Goal: Check status: Check status

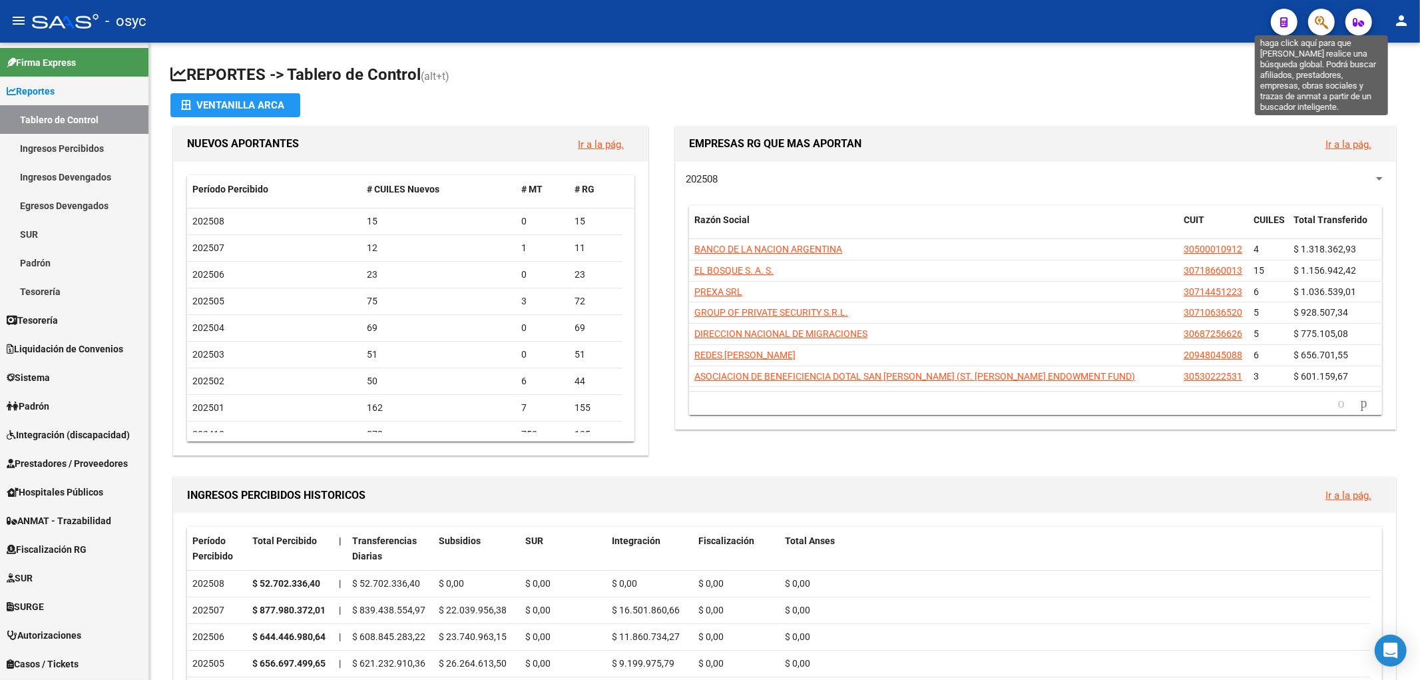
click at [1318, 27] on icon "button" at bounding box center [1321, 22] width 13 height 15
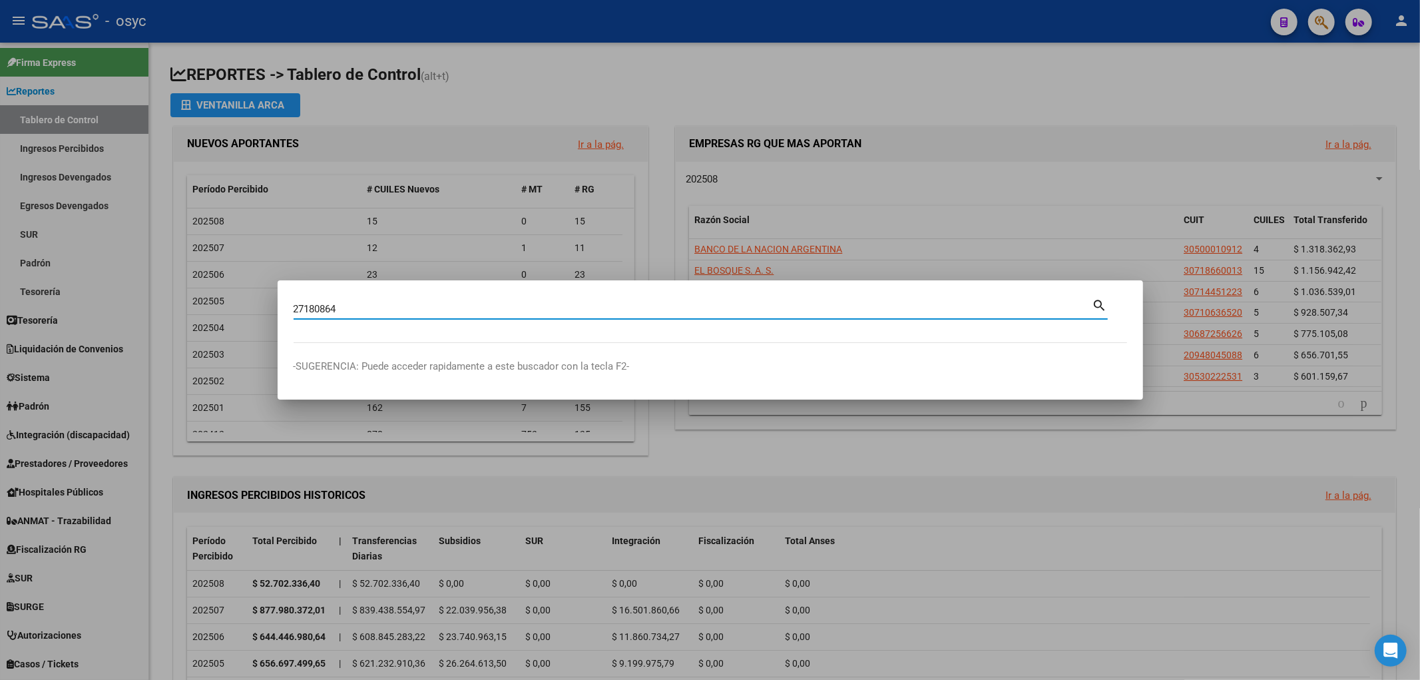
type input "27180864"
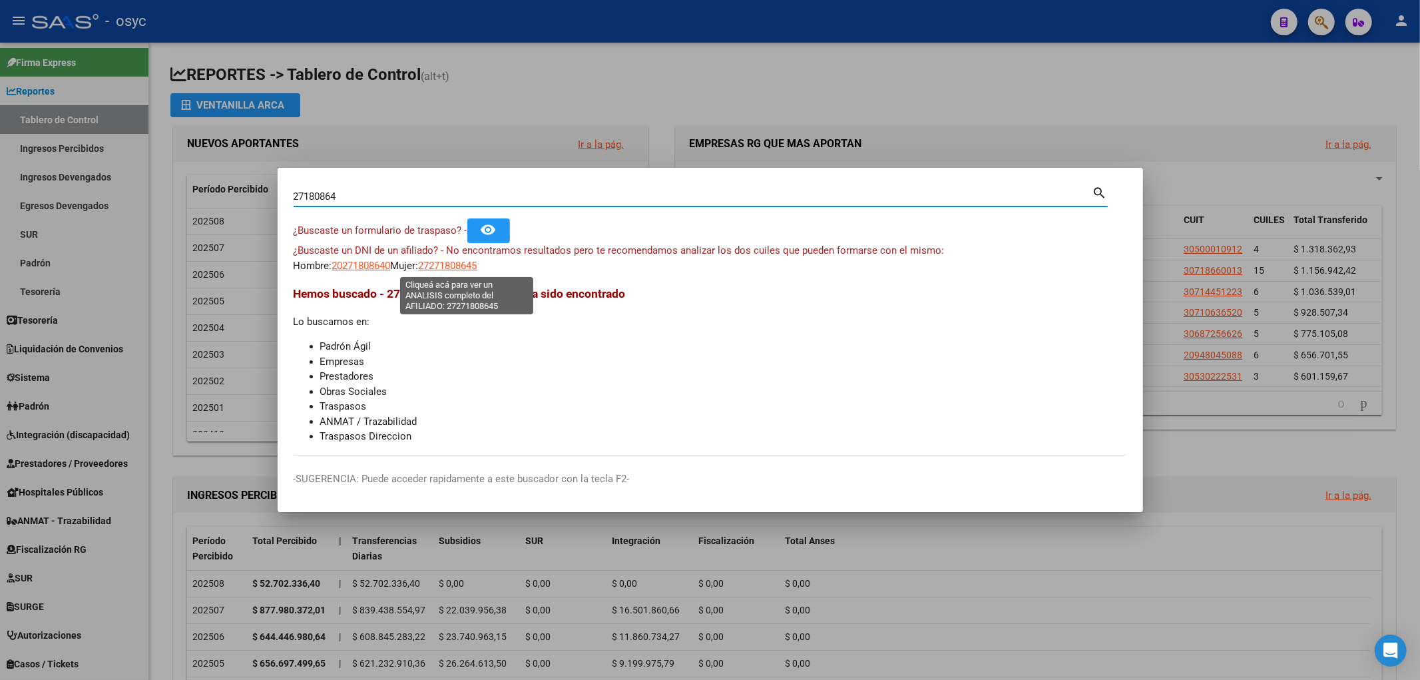
click at [471, 260] on span "27271808645" at bounding box center [448, 266] width 59 height 12
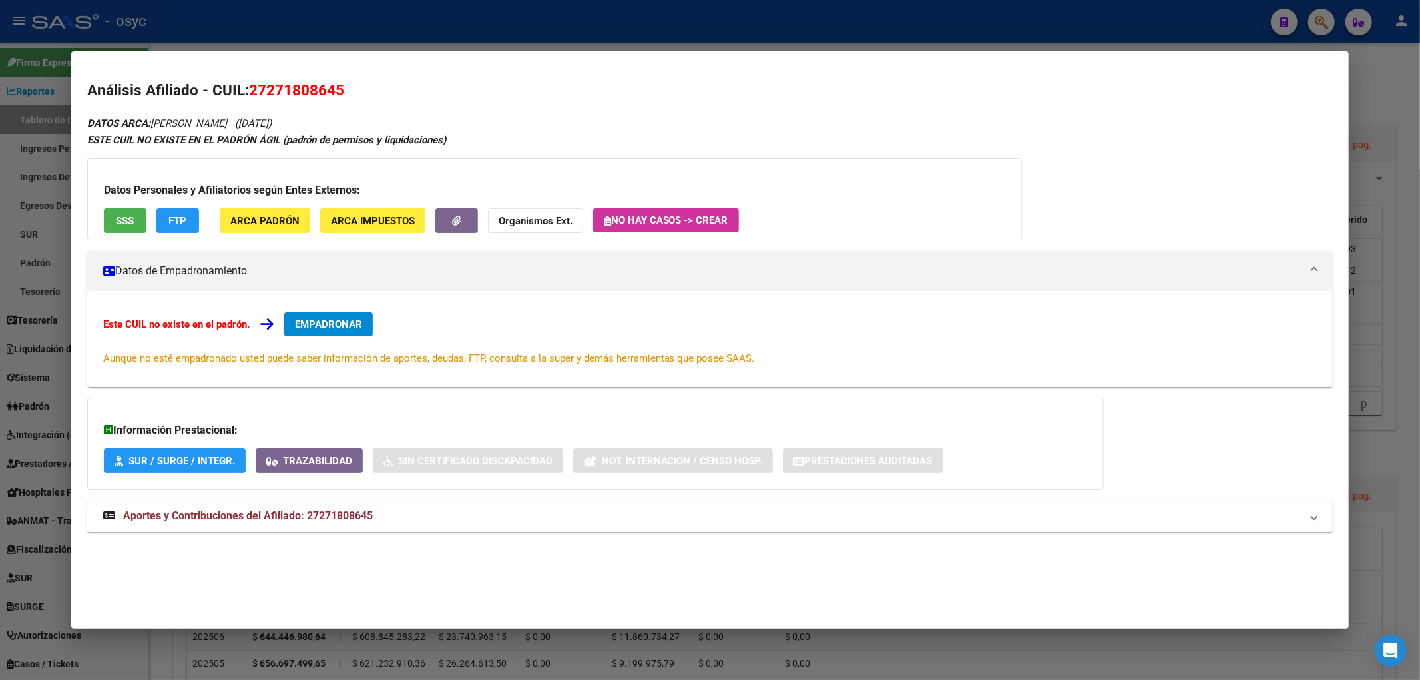
drag, startPoint x: 268, startPoint y: 89, endPoint x: 335, endPoint y: 101, distance: 68.4
click at [335, 101] on h2 "Análisis Afiliado - CUIL: 27271808645" at bounding box center [710, 90] width 1246 height 23
copy span "27180864"
click at [468, 128] on div "DATOS ARCA: [PERSON_NAME] ([DATE]) ESTE CUIL NO EXISTE EN EL PADRÓN ÁGIL (padró…" at bounding box center [710, 330] width 1246 height 433
click at [495, 127] on div "DATOS ARCA: [PERSON_NAME] ([DATE]) ESTE CUIL NO EXISTE EN EL PADRÓN ÁGIL (padró…" at bounding box center [710, 330] width 1246 height 433
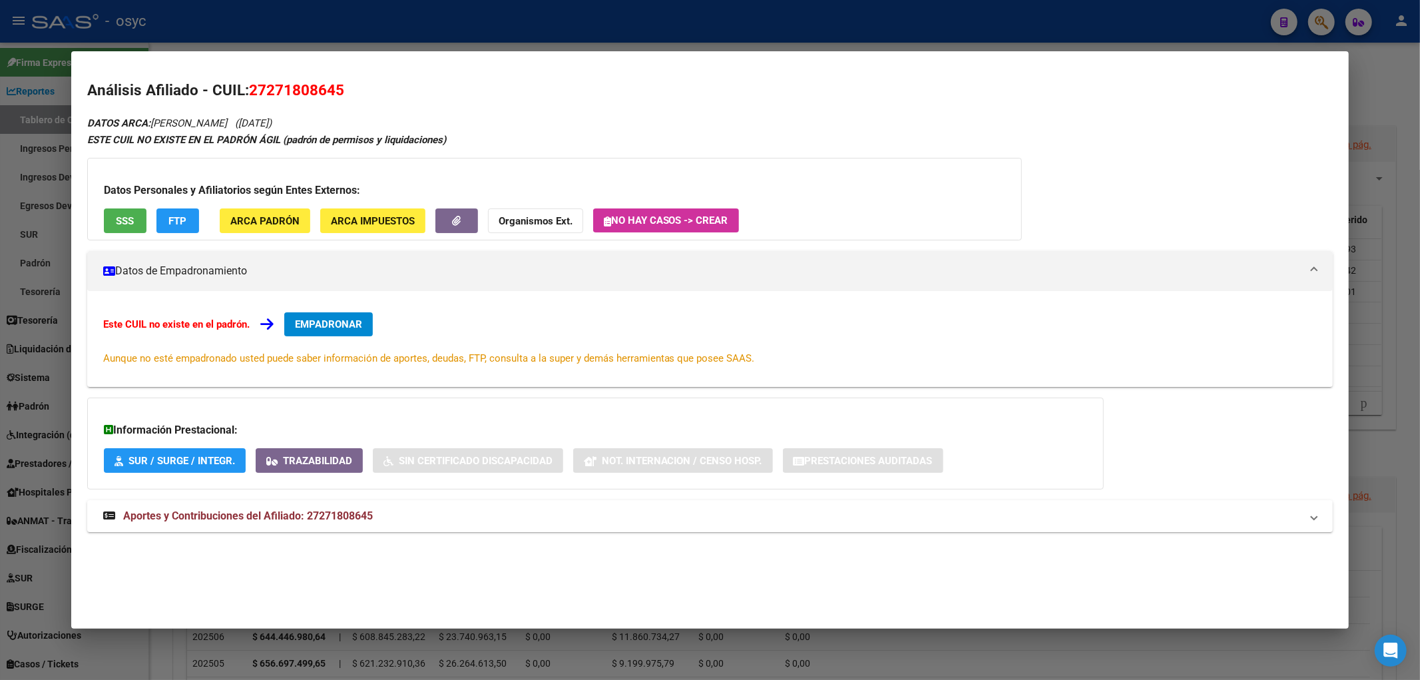
drag, startPoint x: 248, startPoint y: 91, endPoint x: 345, endPoint y: 97, distance: 97.4
click at [345, 97] on h2 "Análisis Afiliado - CUIL: 27271808645" at bounding box center [710, 90] width 1246 height 23
click at [548, 122] on div "DATOS ARCA: [PERSON_NAME] ([DATE]) ESTE CUIL NO EXISTE EN EL PADRÓN ÁGIL (padró…" at bounding box center [710, 330] width 1246 height 433
